Goal: Use online tool/utility: Use online tool/utility

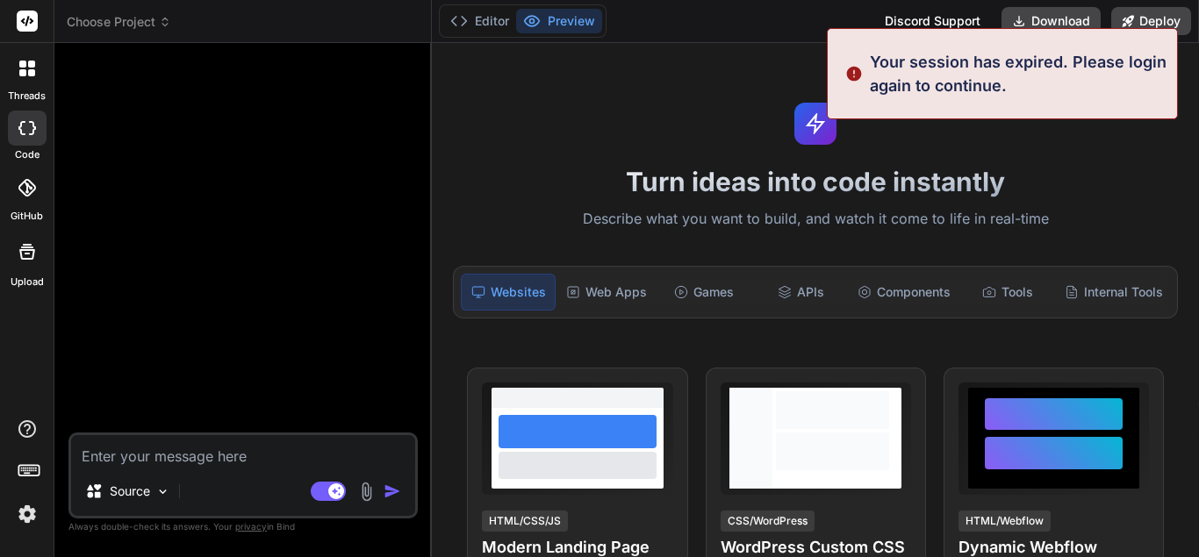
type textarea "x"
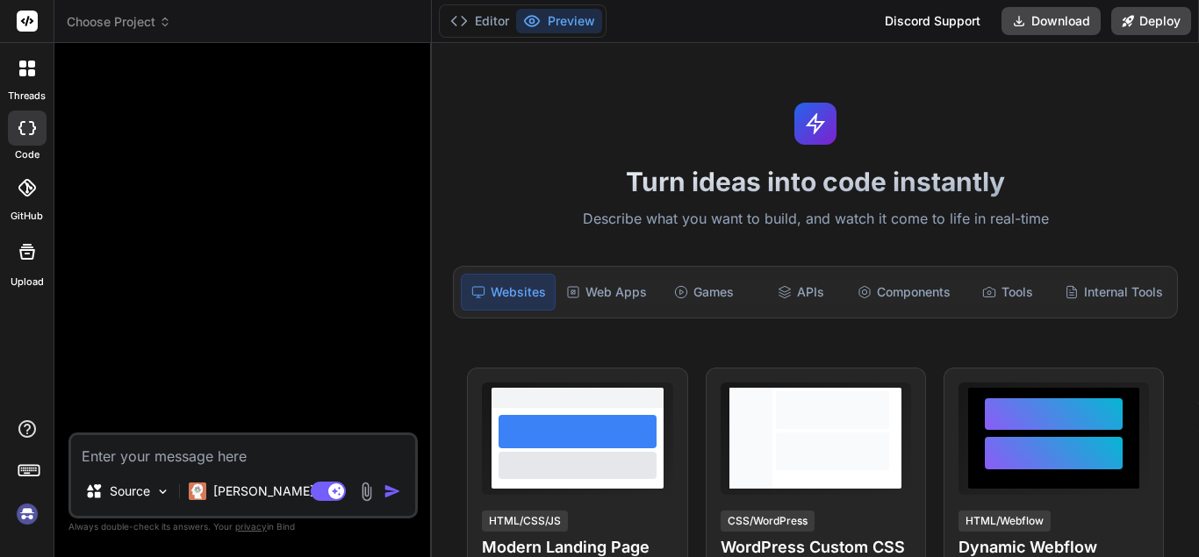
click at [236, 337] on div at bounding box center [245, 245] width 346 height 376
click at [602, 292] on div "Web Apps" at bounding box center [606, 292] width 95 height 37
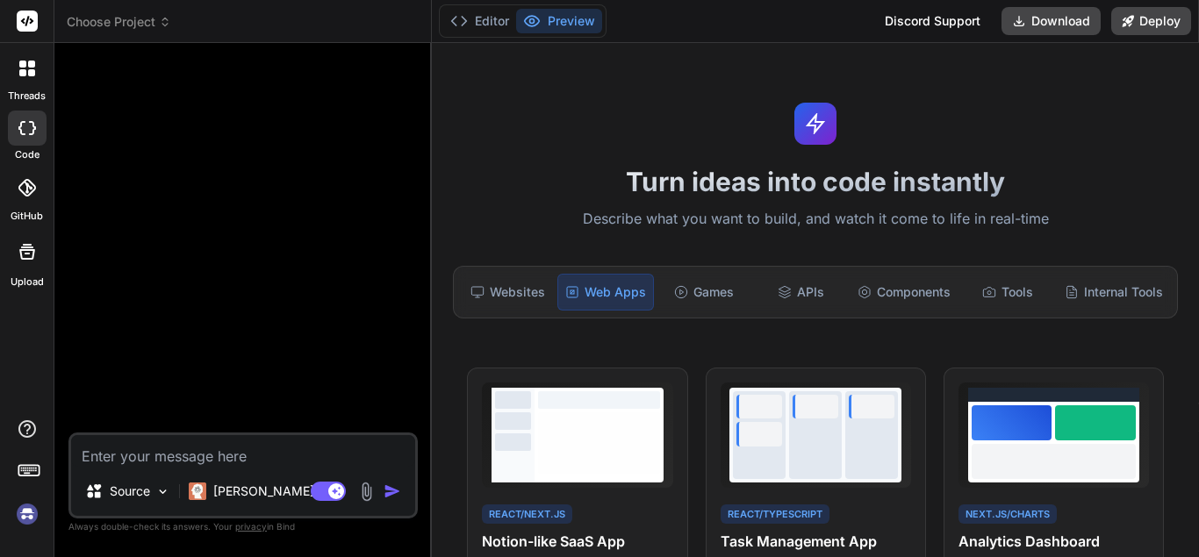
click at [20, 65] on icon at bounding box center [22, 64] width 7 height 7
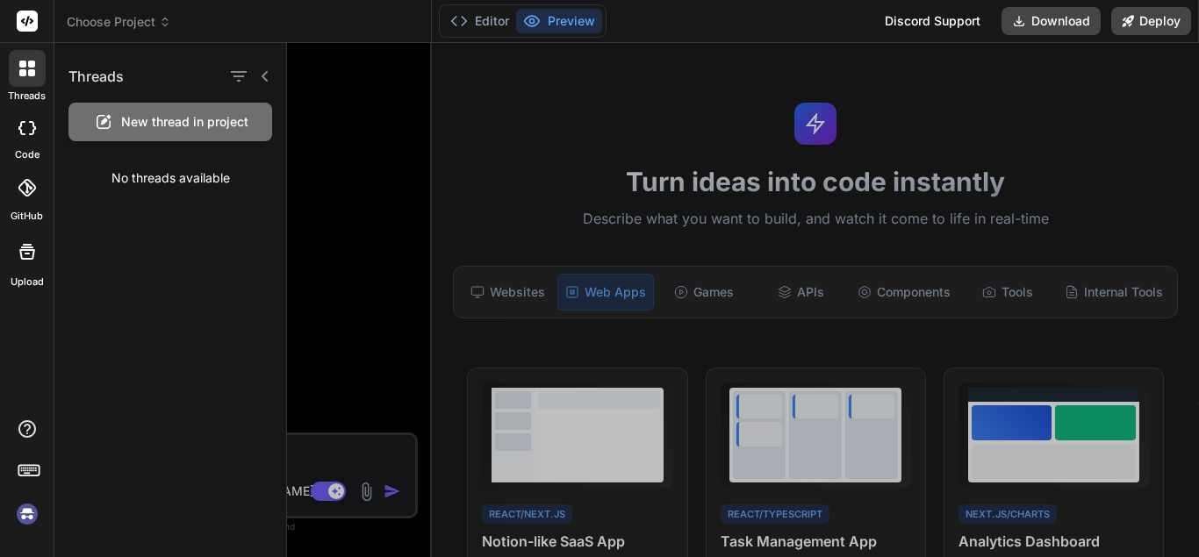
click at [22, 141] on div at bounding box center [27, 128] width 39 height 35
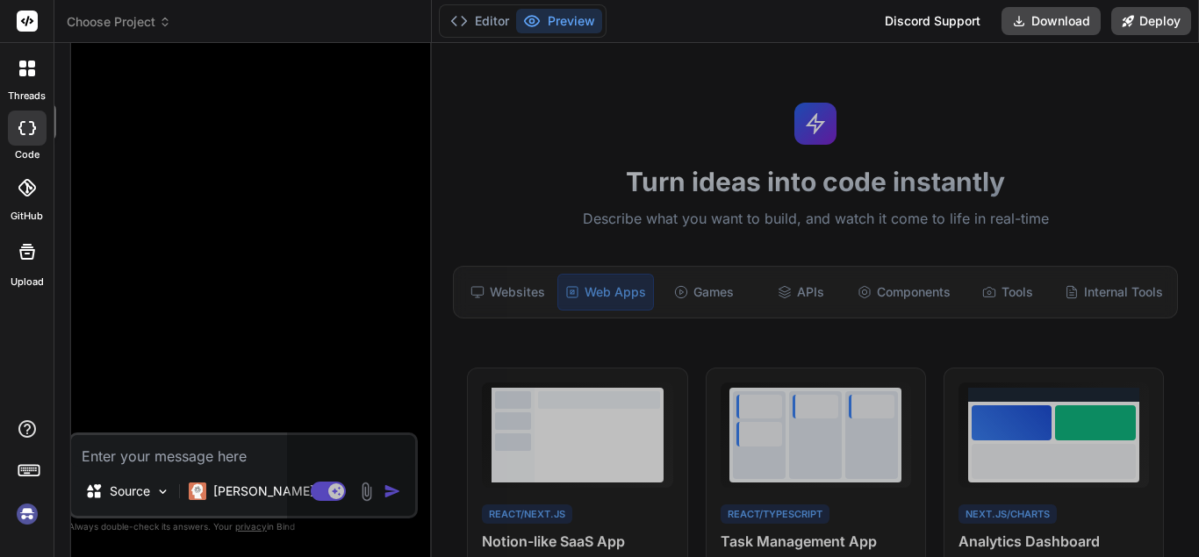
type textarea "x"
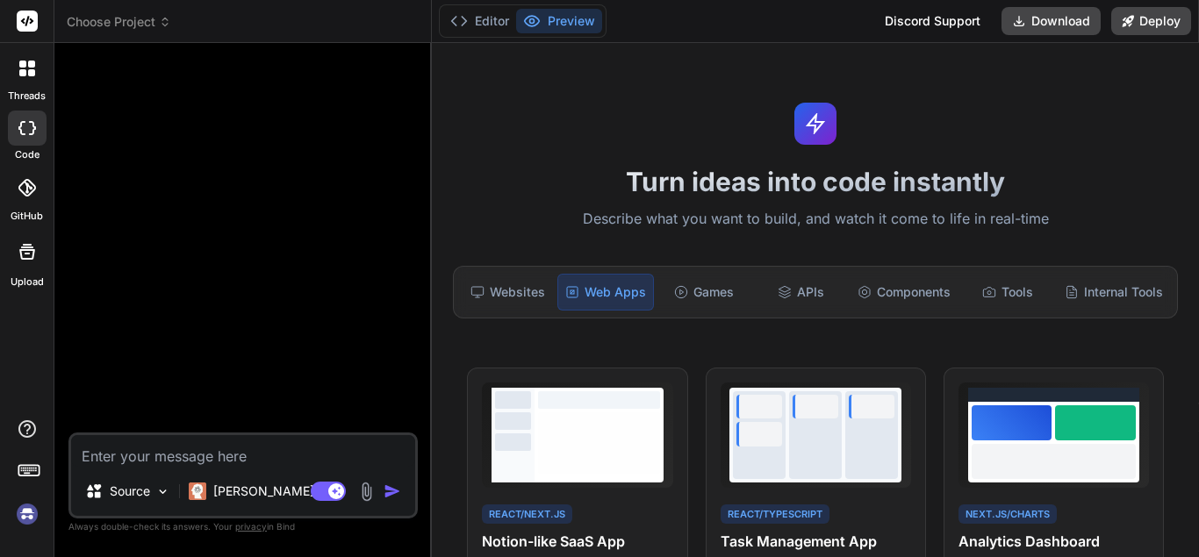
click at [161, 24] on icon at bounding box center [165, 22] width 12 height 12
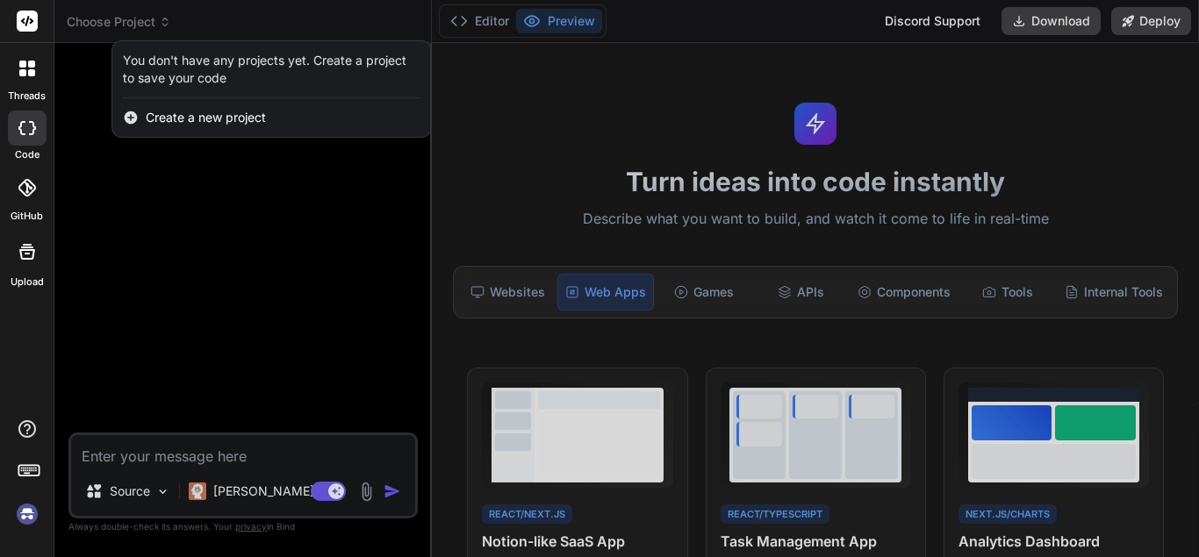
click at [78, 22] on div at bounding box center [599, 278] width 1199 height 557
